Goal: Information Seeking & Learning: Compare options

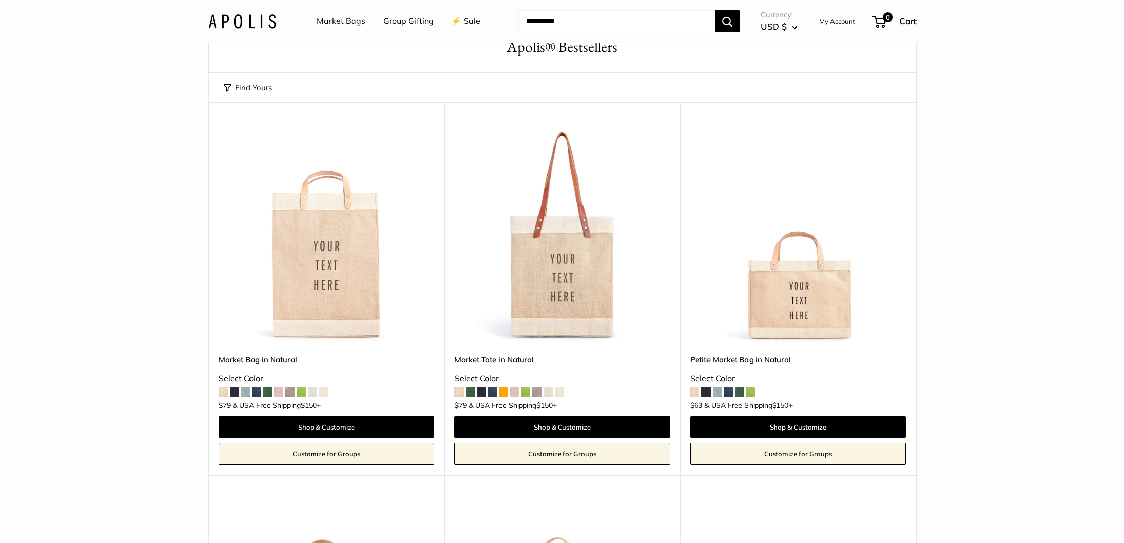
scroll to position [56, 0]
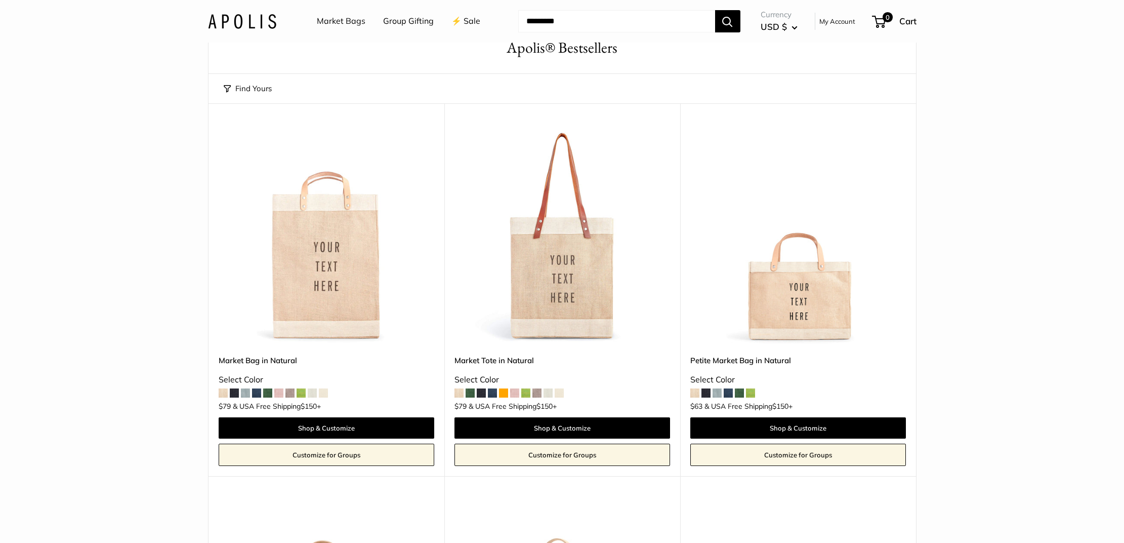
click at [749, 393] on span at bounding box center [750, 392] width 9 height 9
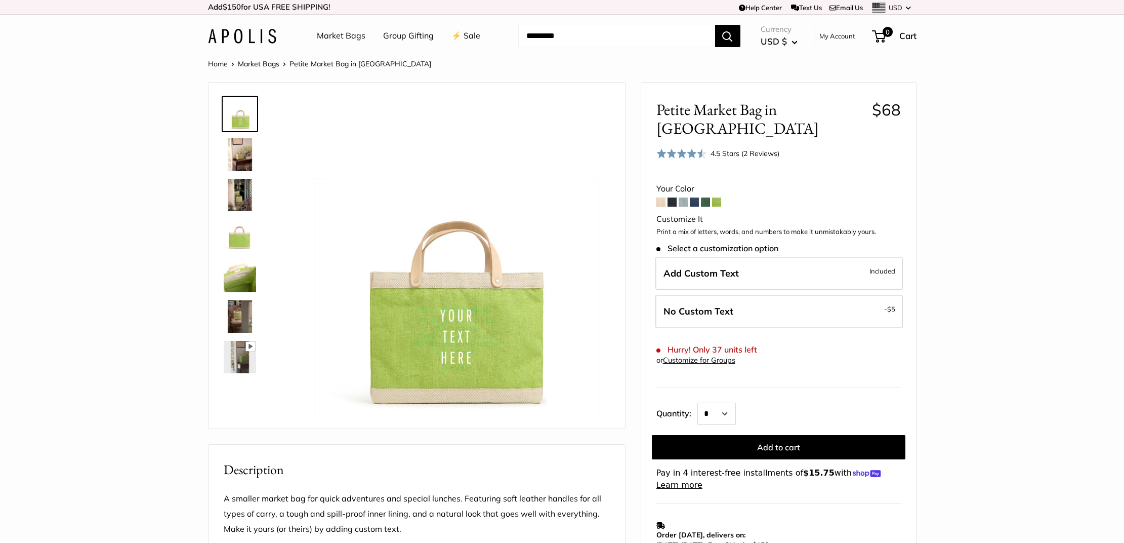
click at [707, 197] on span at bounding box center [705, 201] width 9 height 9
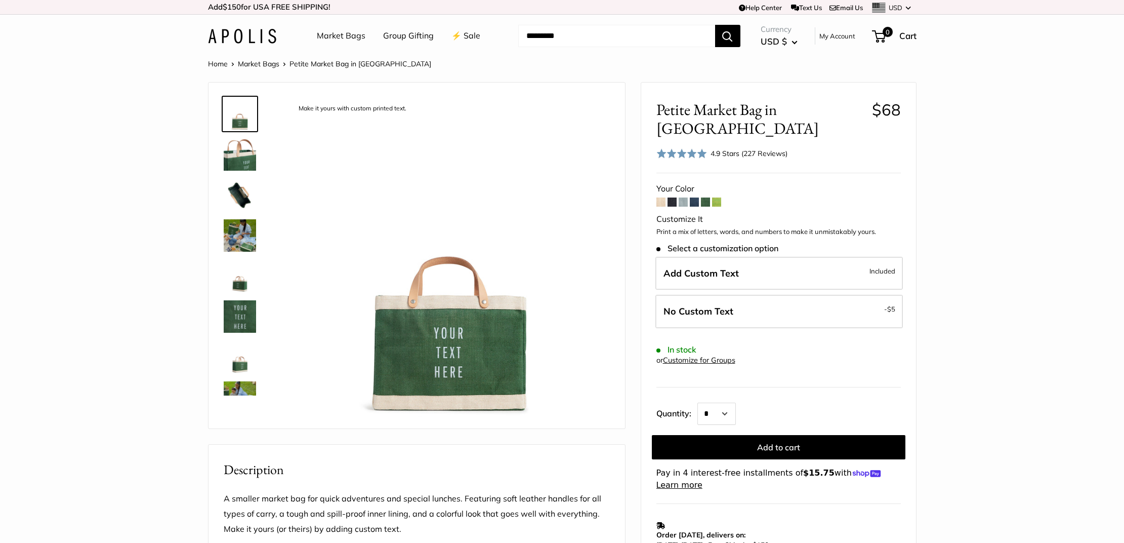
click at [695, 197] on span at bounding box center [694, 201] width 9 height 9
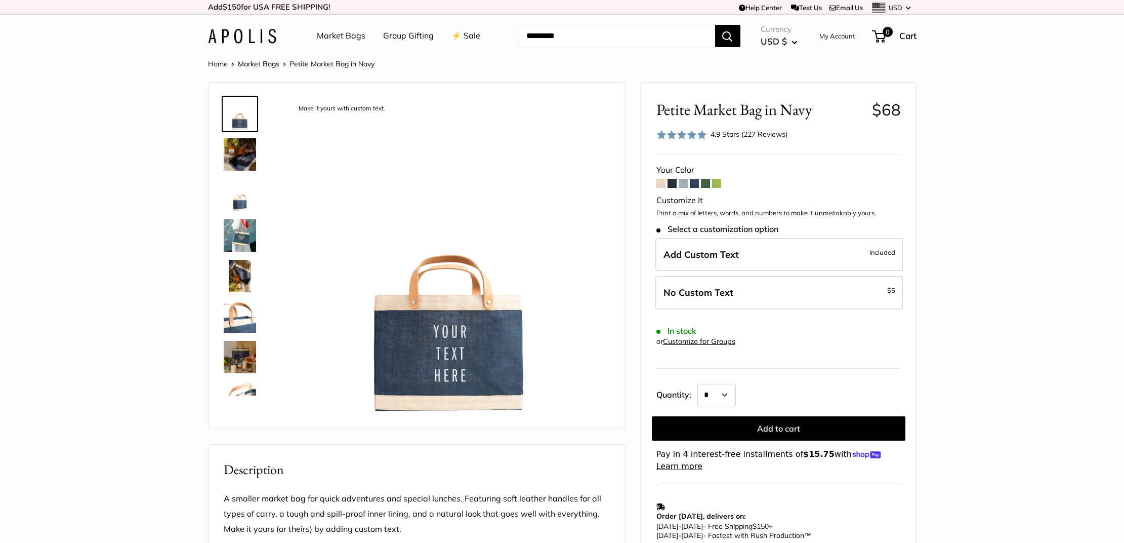
click at [684, 183] on span at bounding box center [683, 183] width 9 height 9
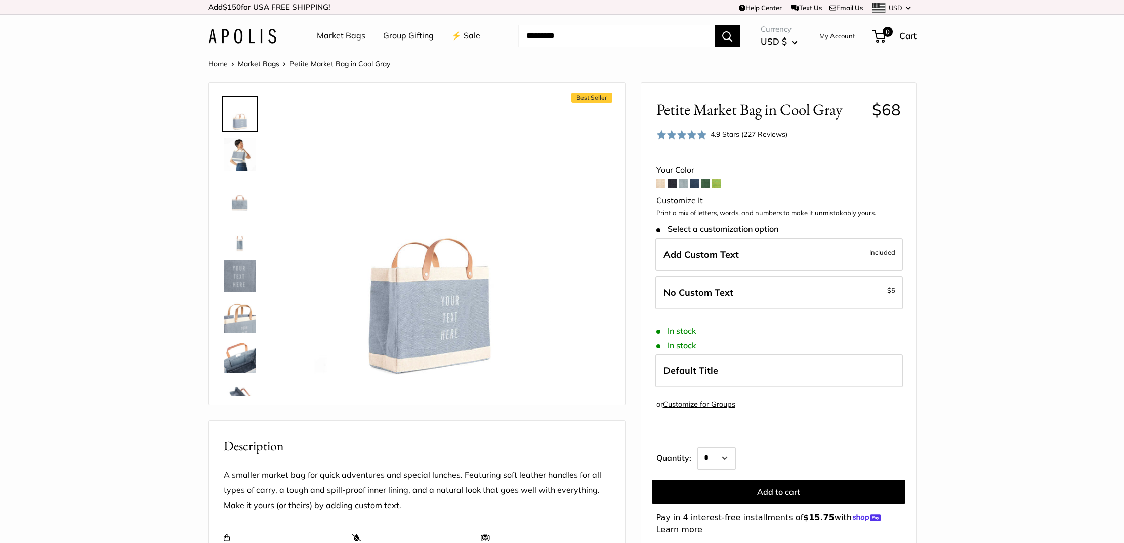
click at [662, 184] on span at bounding box center [660, 183] width 9 height 9
